Goal: Communication & Community: Answer question/provide support

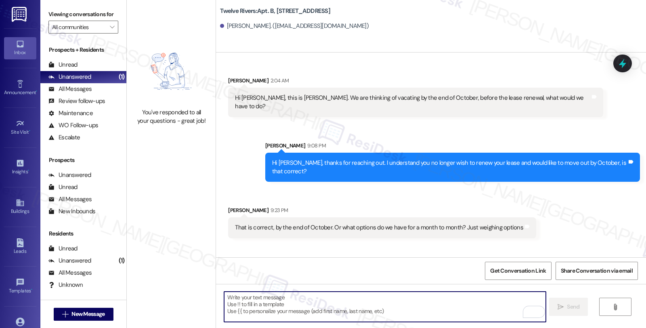
scroll to position [83, 0]
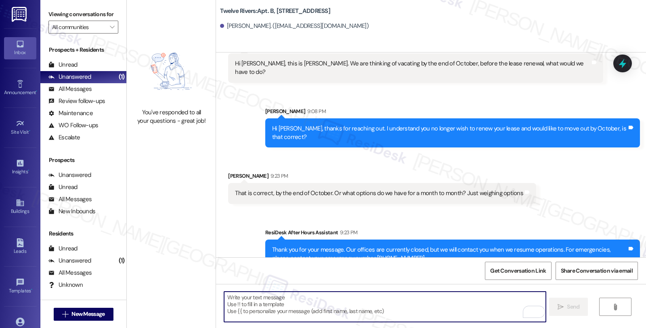
click at [254, 308] on textarea "To enrich screen reader interactions, please activate Accessibility in Grammarl…" at bounding box center [384, 306] width 321 height 30
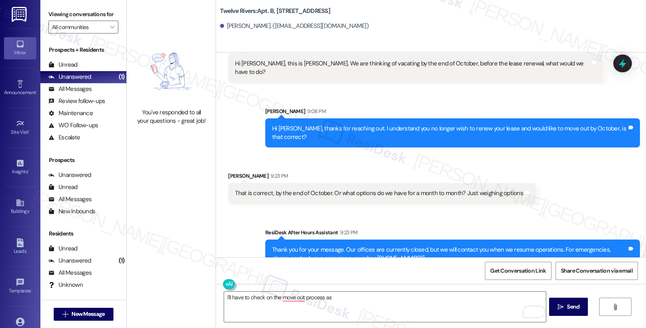
click at [576, 188] on div "Received via SMS [PERSON_NAME] 9:23 PM That is correct, by the end of October. …" at bounding box center [431, 181] width 430 height 56
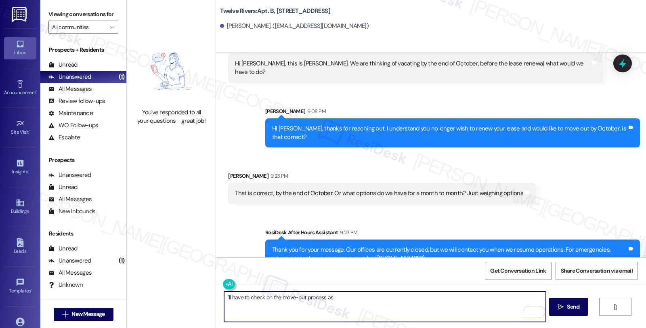
click at [339, 298] on textarea "I'll have to check on the move-out process as" at bounding box center [384, 306] width 321 height 30
click at [322, 297] on textarea "I'll have to check on the move-out process as well as" at bounding box center [384, 306] width 321 height 30
click at [467, 299] on textarea "I'll have to check on the move-out process and see if we have options for a mon…" at bounding box center [384, 306] width 321 height 30
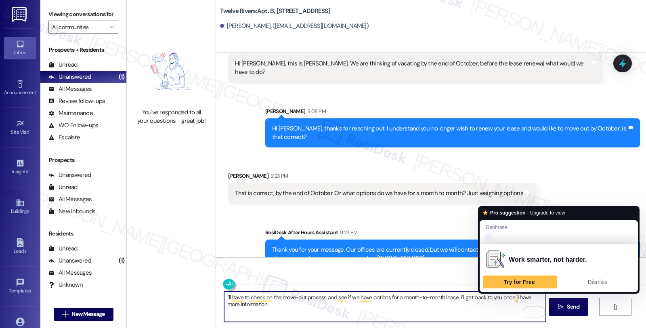
click at [511, 297] on textarea "I'll have to check on the move-out process and see if we have options for a mon…" at bounding box center [384, 306] width 321 height 30
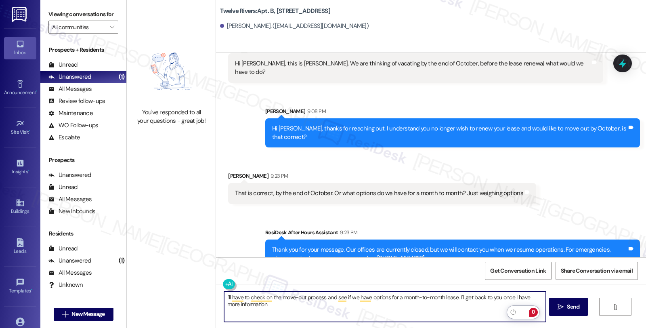
click at [283, 308] on textarea "I'll have to check on the move-out process and see if we have options for a mon…" at bounding box center [384, 306] width 321 height 30
click at [335, 304] on textarea "I'll have to check on the move-out process and see if we have options for a mon…" at bounding box center [384, 306] width 321 height 30
click at [385, 305] on textarea "I'll have to check on the move-out process and see if we have options for a mon…" at bounding box center [384, 306] width 321 height 30
type textarea "I'll have to check on the move-out process and see if we have options for a mon…"
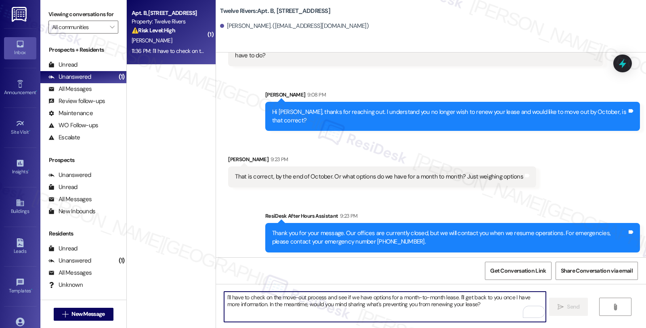
scroll to position [148, 0]
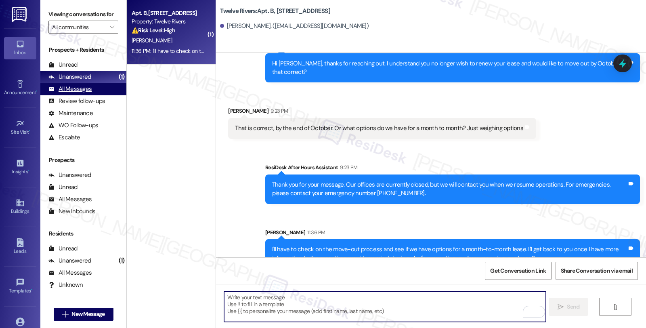
click at [82, 93] on div "All Messages" at bounding box center [69, 89] width 43 height 8
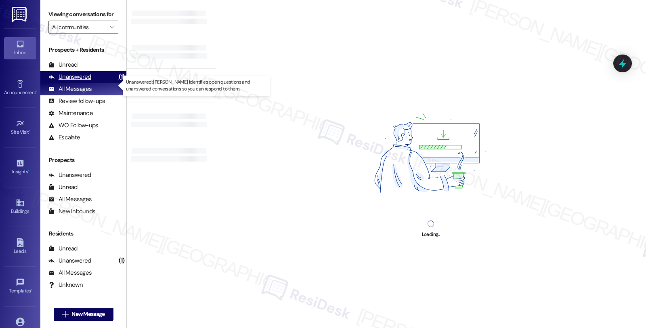
click at [82, 81] on div "Unanswered" at bounding box center [69, 77] width 43 height 8
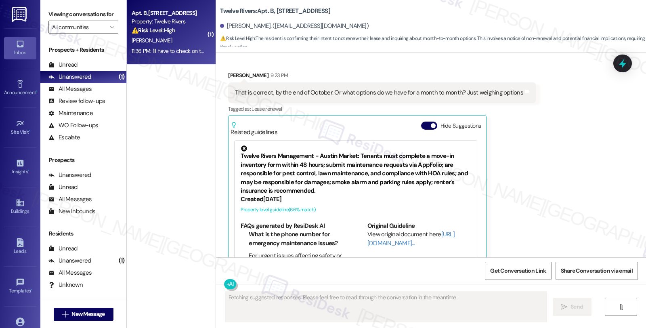
scroll to position [197, 0]
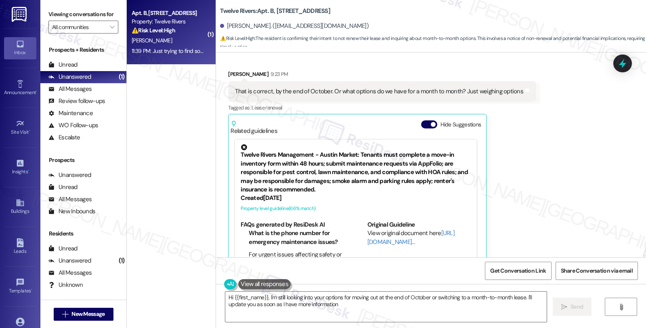
type textarea "Hi {{first_name}}, I'm still looking into your options for moving out at the en…"
